Goal: Transaction & Acquisition: Subscribe to service/newsletter

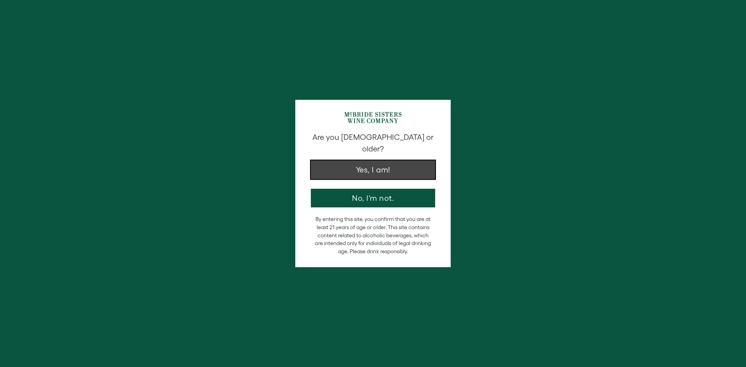
drag, startPoint x: 0, startPoint y: 0, endPoint x: 384, endPoint y: 157, distance: 414.8
click at [384, 160] on button "Yes, I am!" at bounding box center [373, 169] width 124 height 19
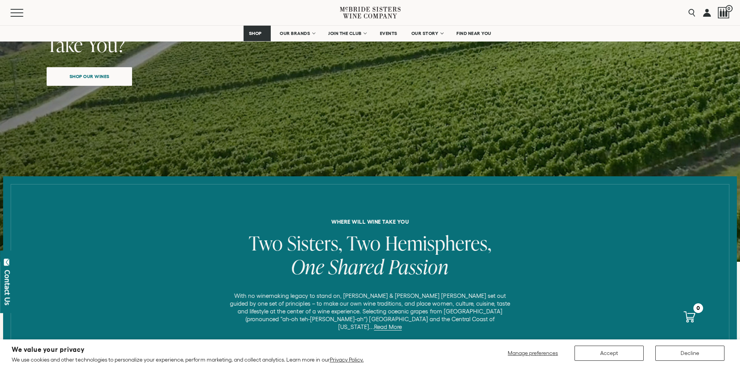
scroll to position [194, 0]
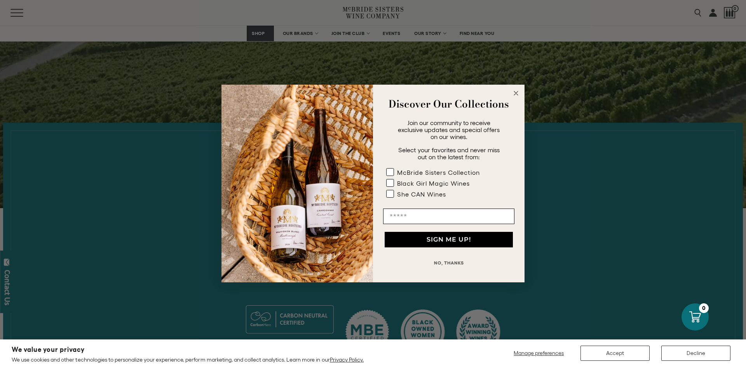
click at [516, 92] on circle "Close dialog" at bounding box center [516, 93] width 9 height 9
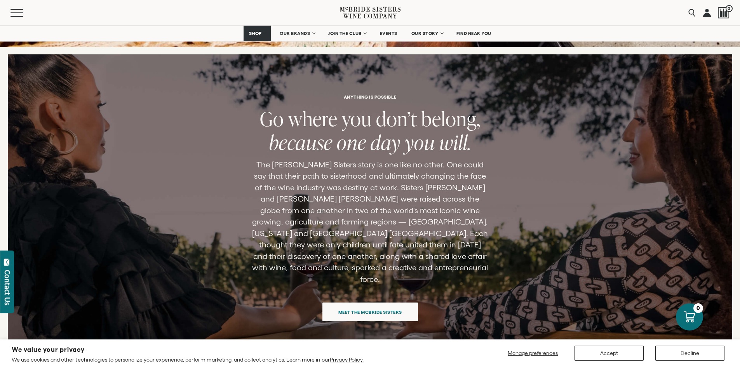
scroll to position [2797, 0]
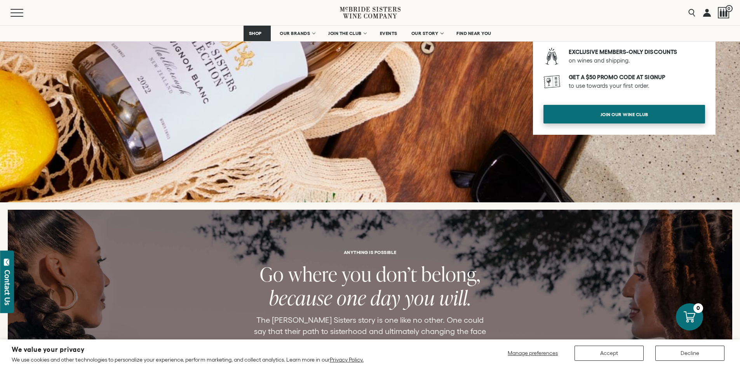
click at [647, 107] on span "join our wine club" at bounding box center [624, 114] width 75 height 15
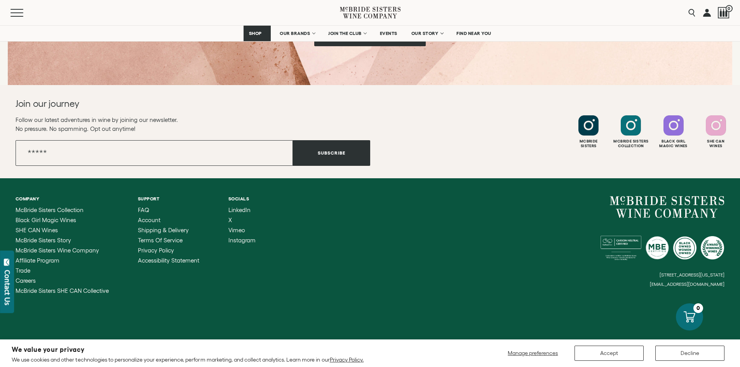
scroll to position [1287, 0]
click at [156, 228] on span "Shipping & Delivery" at bounding box center [163, 229] width 51 height 7
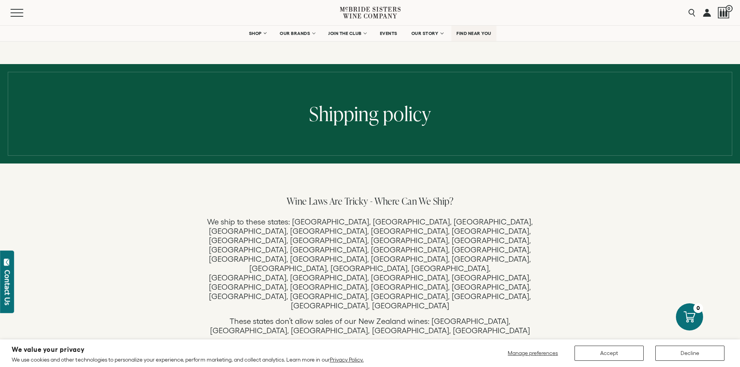
click at [479, 35] on span "FIND NEAR YOU" at bounding box center [473, 33] width 35 height 5
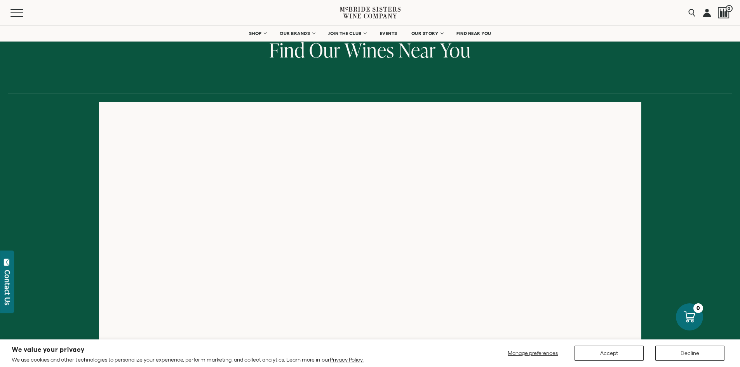
scroll to position [155, 0]
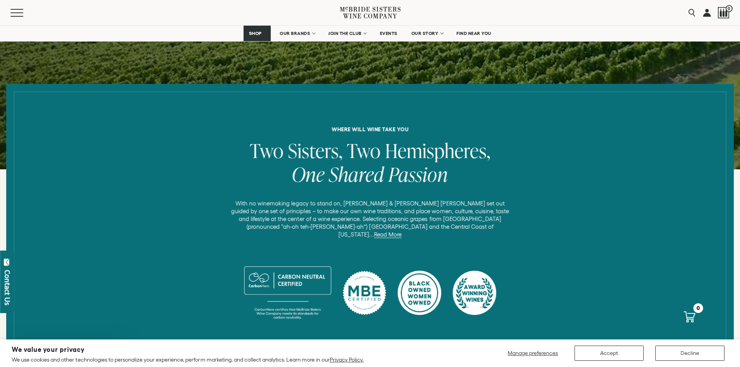
scroll to position [39, 0]
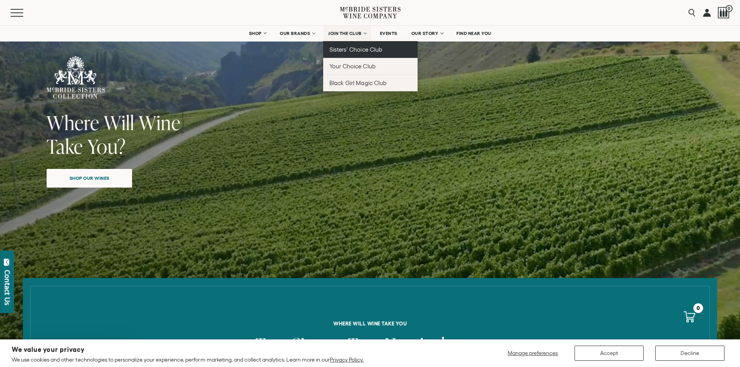
click at [364, 50] on span "Sisters' Choice Club" at bounding box center [355, 49] width 52 height 7
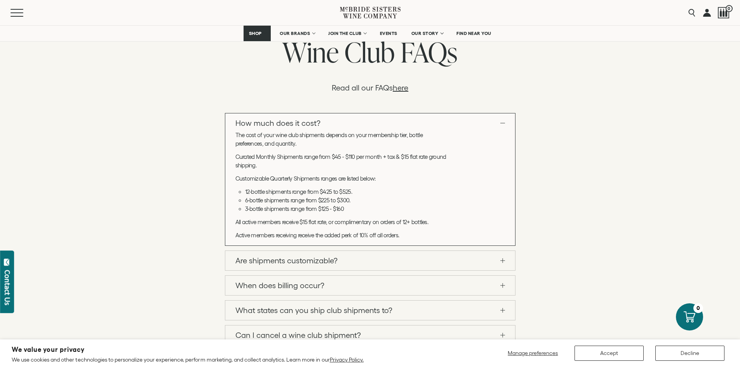
scroll to position [824, 0]
